Goal: Information Seeking & Learning: Learn about a topic

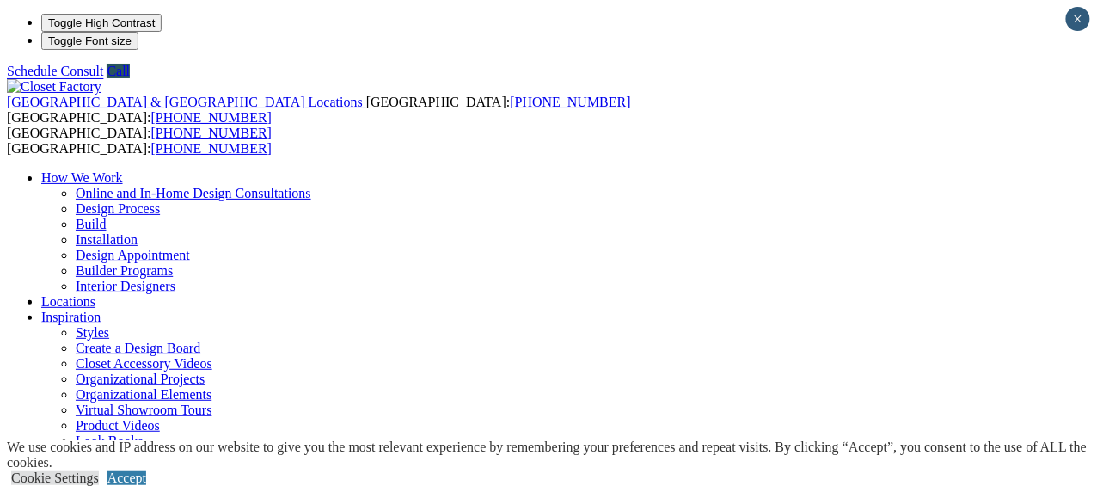
scroll to position [74, 0]
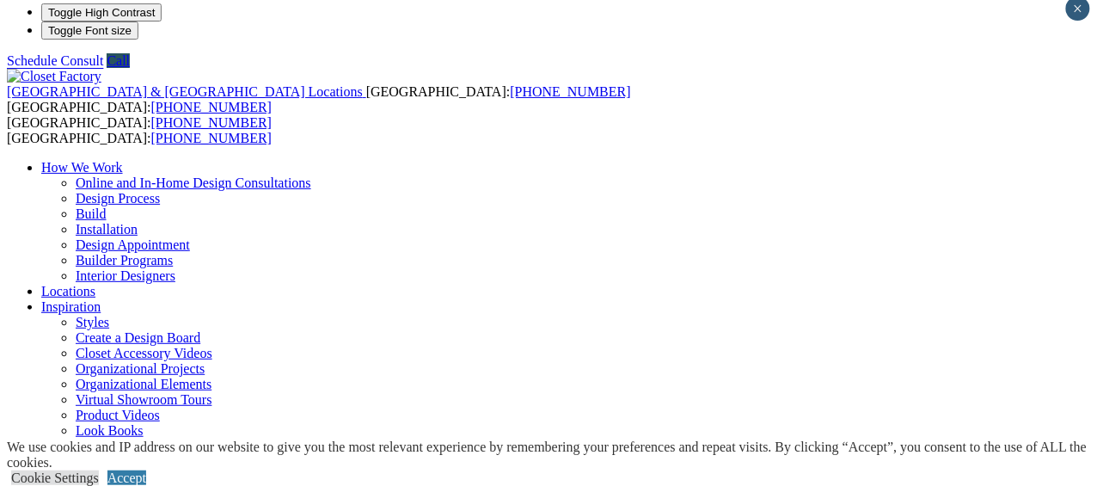
scroll to position [0, 0]
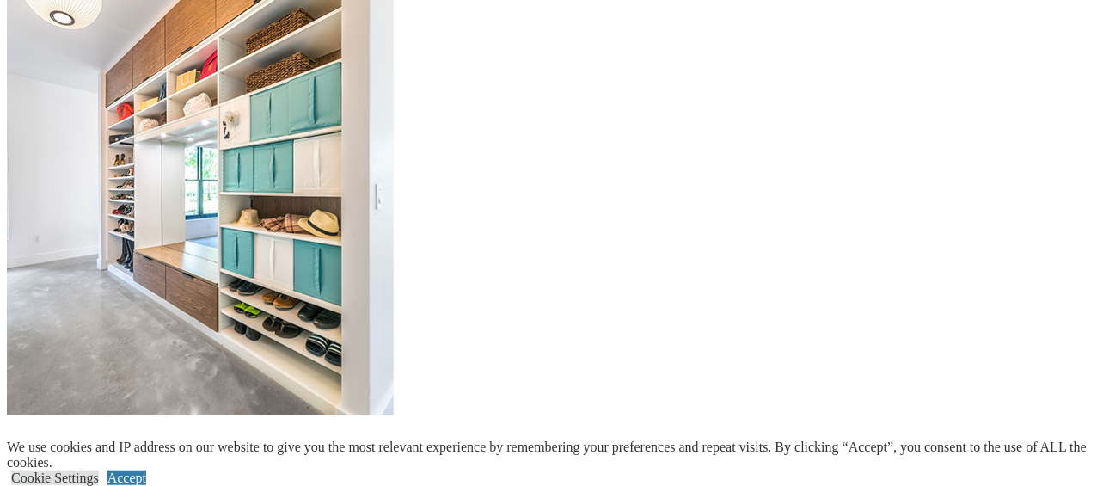
scroll to position [2222, 0]
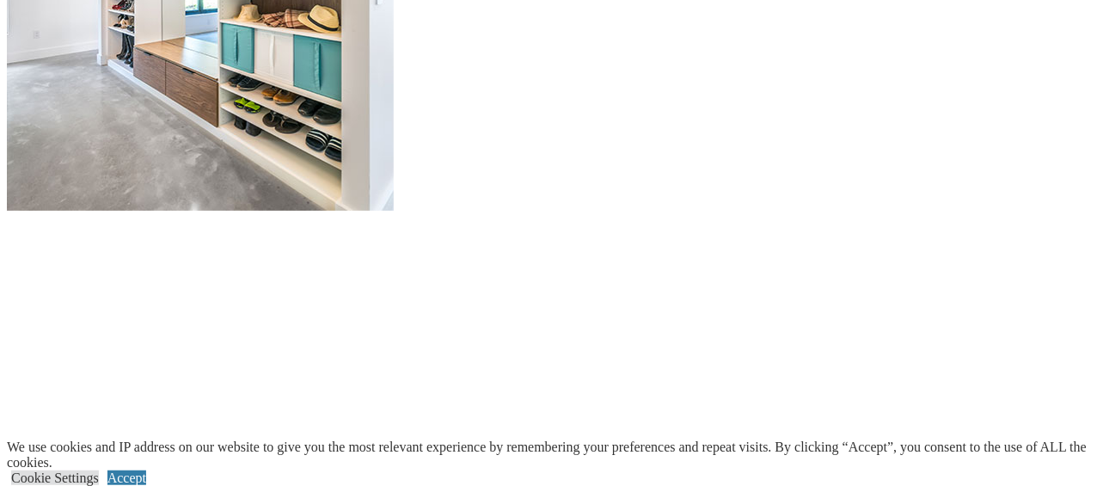
scroll to position [1952, 0]
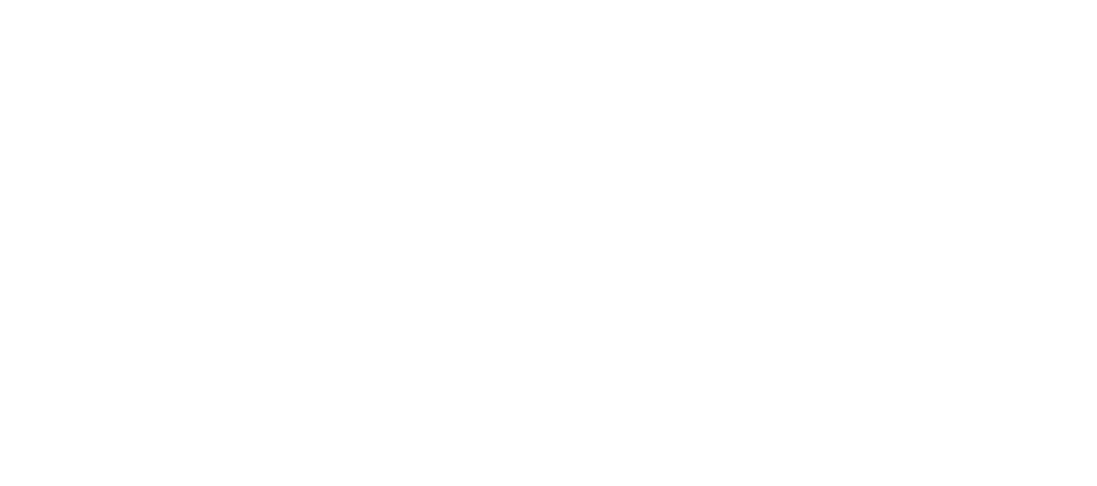
scroll to position [923, 0]
